Goal: Information Seeking & Learning: Learn about a topic

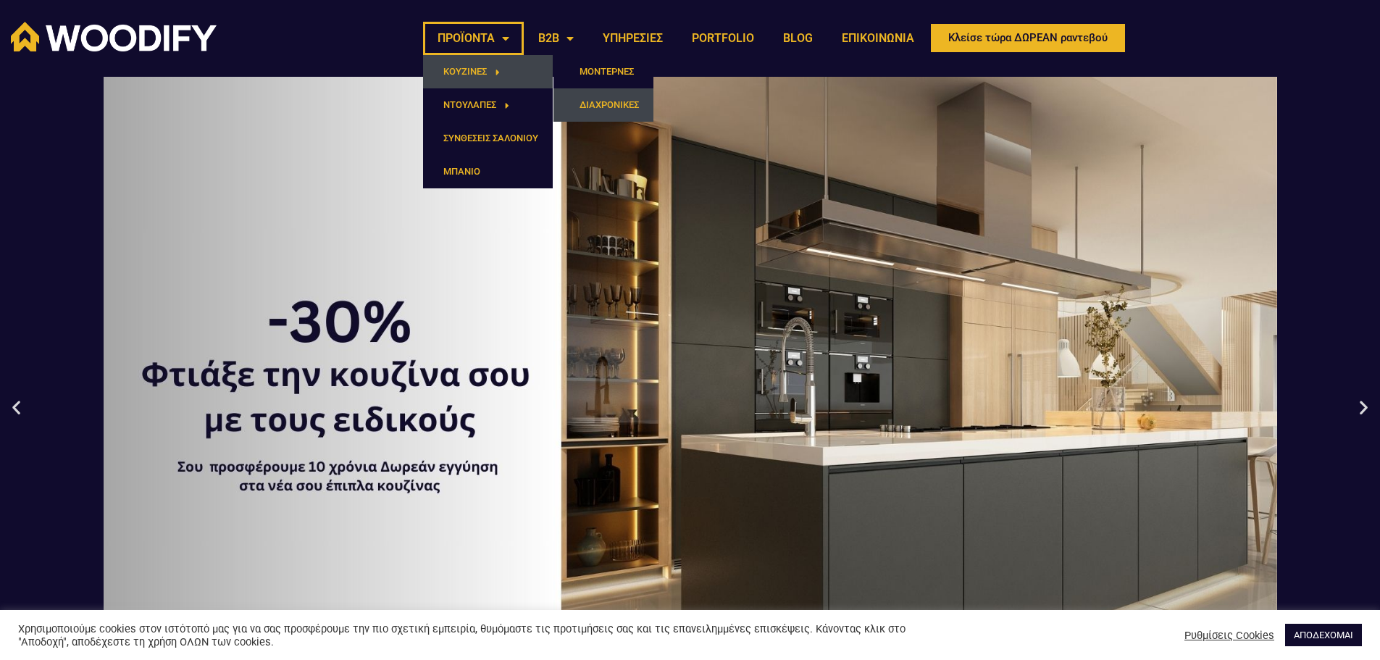
click at [615, 101] on link "ΔΙΑΧΡΟΝΙΚΕΣ" at bounding box center [604, 104] width 100 height 33
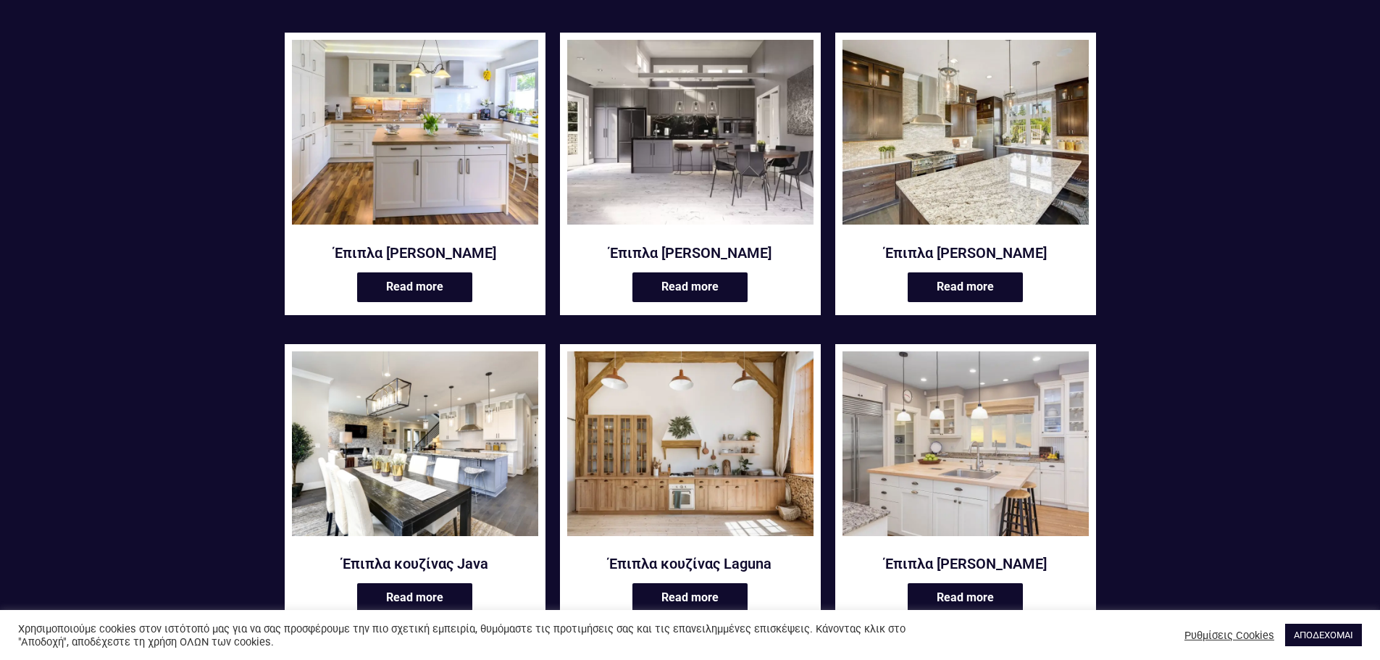
scroll to position [290, 0]
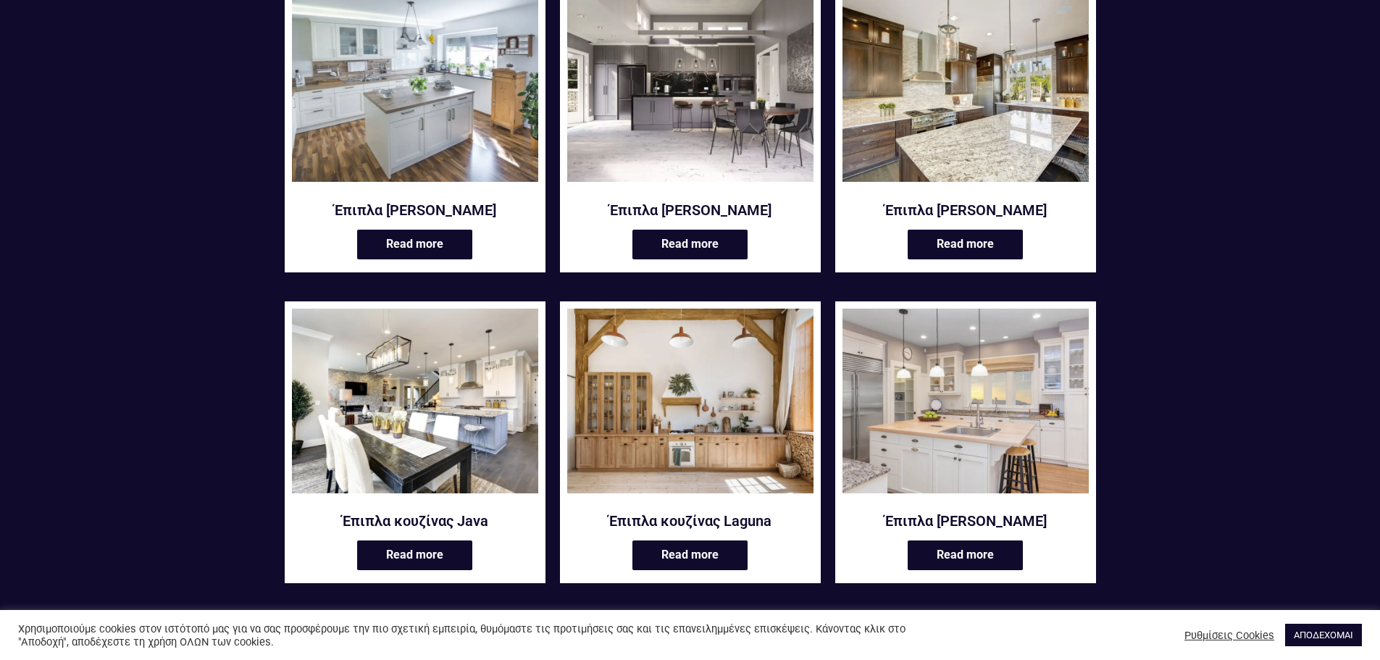
click at [361, 98] on img at bounding box center [415, 89] width 246 height 185
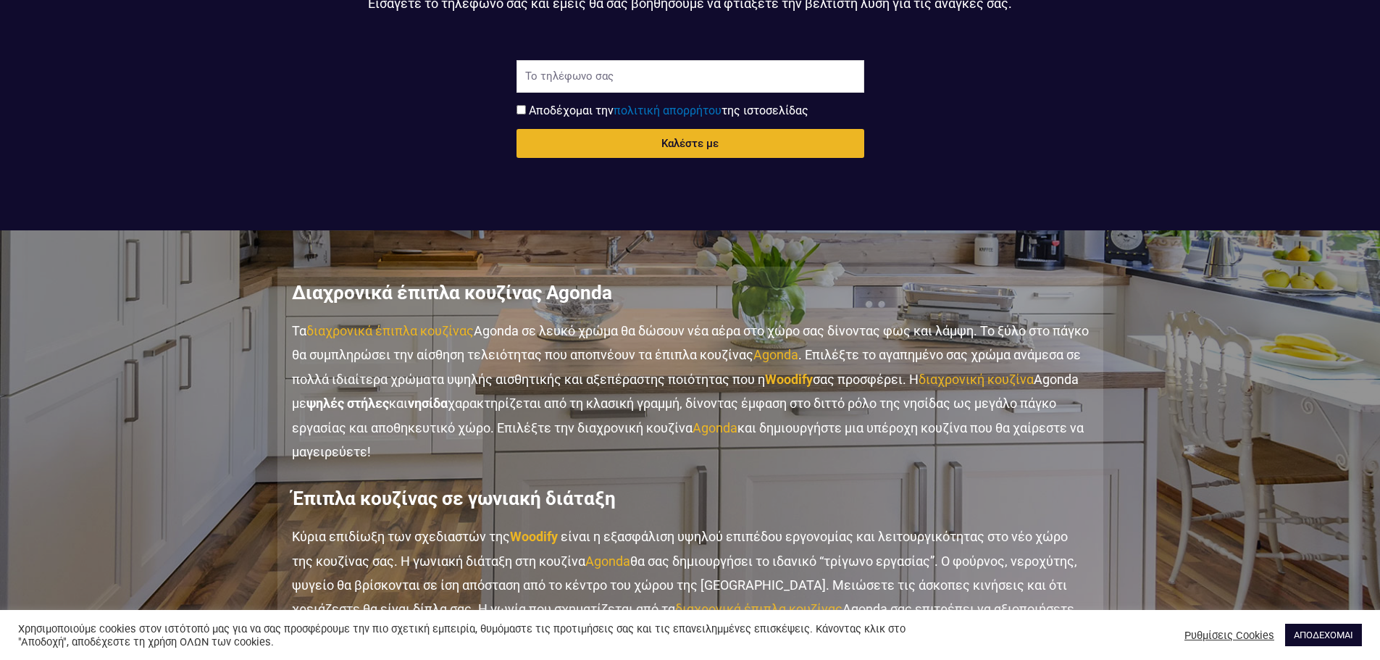
scroll to position [2391, 0]
